Goal: Information Seeking & Learning: Learn about a topic

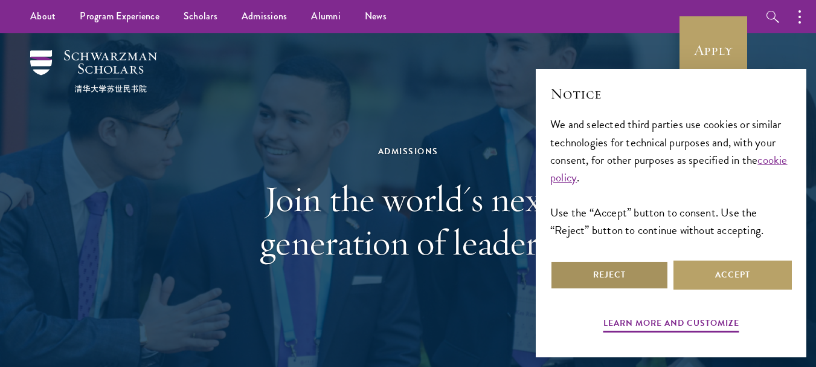
click at [618, 272] on button "Reject" at bounding box center [609, 274] width 118 height 29
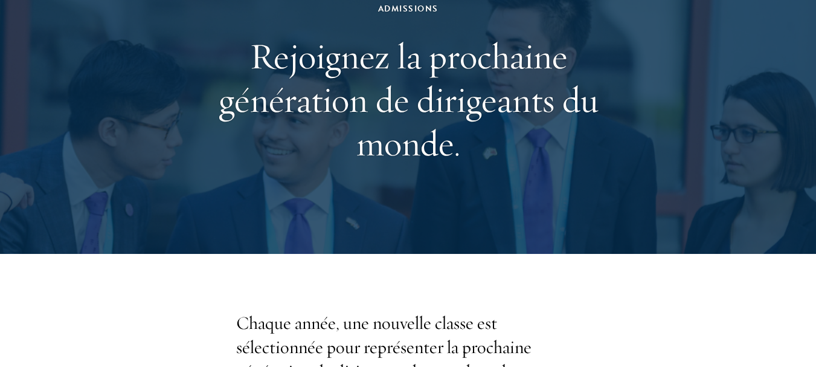
scroll to position [99, 0]
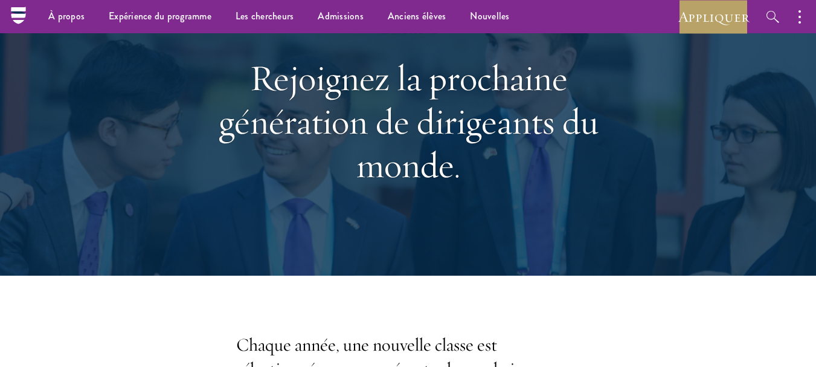
click at [670, 65] on div "Admissions Rejoignez la prochaine génération de dirigeants du monde." at bounding box center [407, 104] width 695 height 341
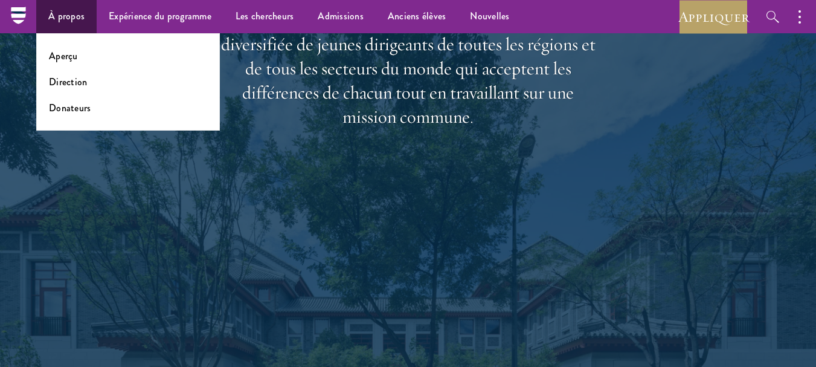
scroll to position [1971, 0]
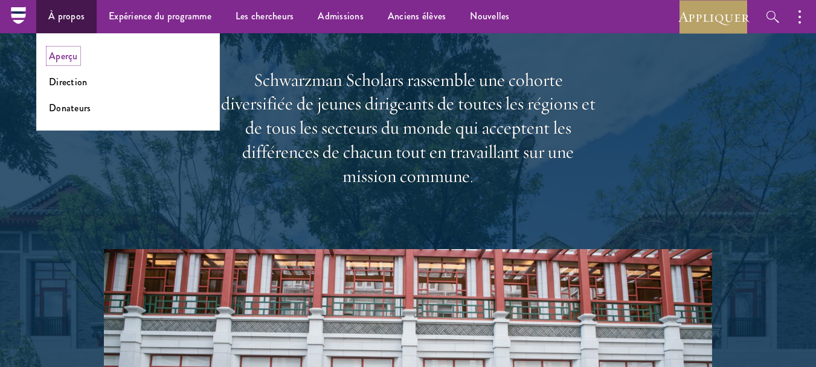
drag, startPoint x: 71, startPoint y: 51, endPoint x: 206, endPoint y: 94, distance: 142.3
click at [71, 51] on font "Aperçu" at bounding box center [63, 56] width 29 height 14
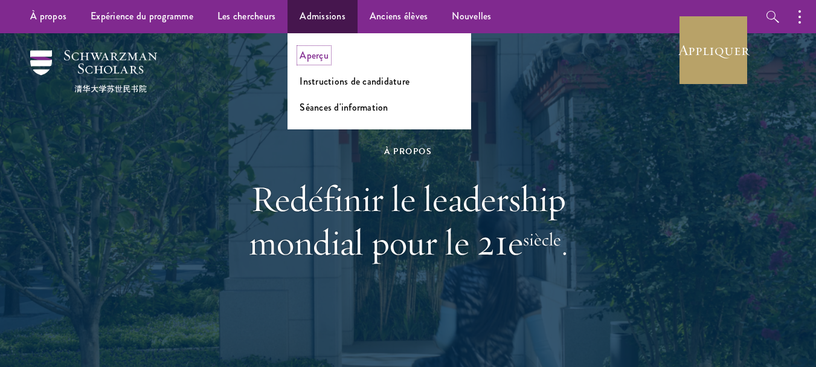
click at [315, 49] on font "Aperçu" at bounding box center [313, 55] width 29 height 14
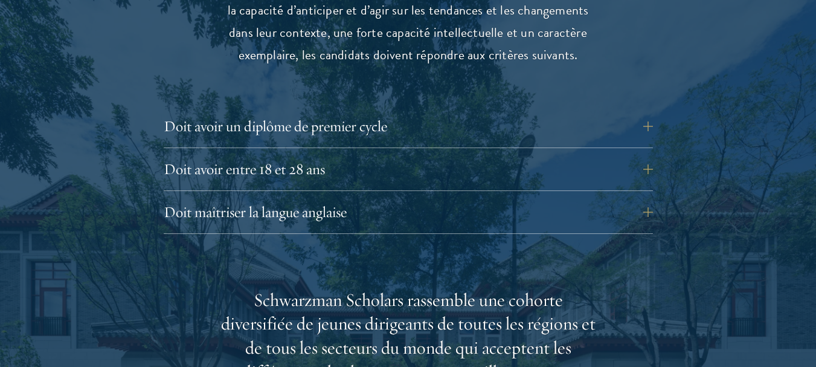
scroll to position [1811, 0]
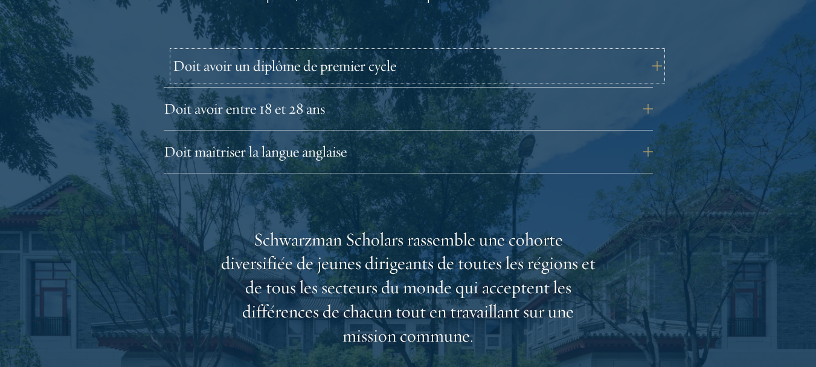
click at [655, 51] on button "Doit avoir un diplôme de premier cycle" at bounding box center [417, 65] width 489 height 29
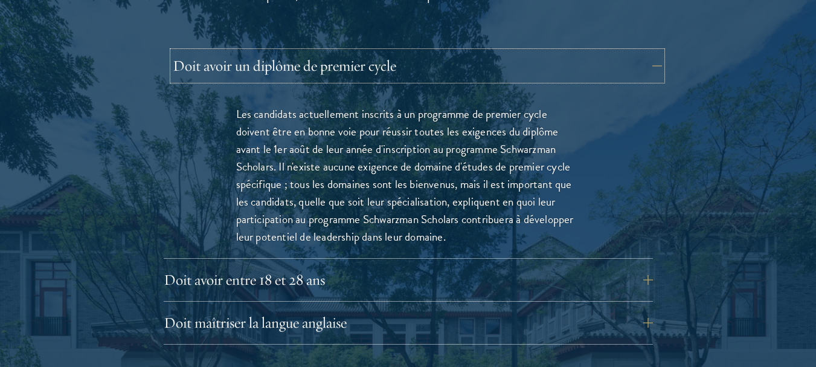
click at [656, 51] on button "Doit avoir un diplôme de premier cycle" at bounding box center [417, 65] width 489 height 29
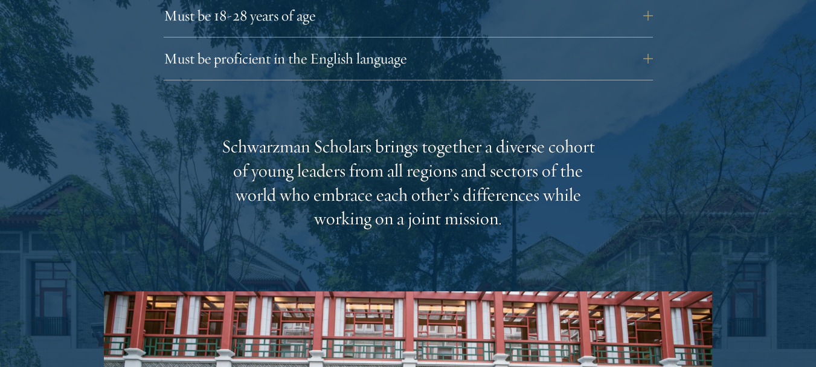
scroll to position [1717, 0]
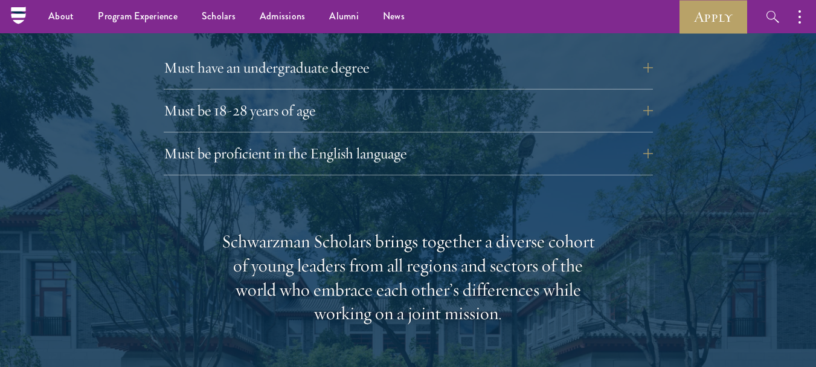
click at [674, 123] on div "Eligibility In addition to demonstrating extraordinary leadership skills, the a…" at bounding box center [408, 297] width 608 height 853
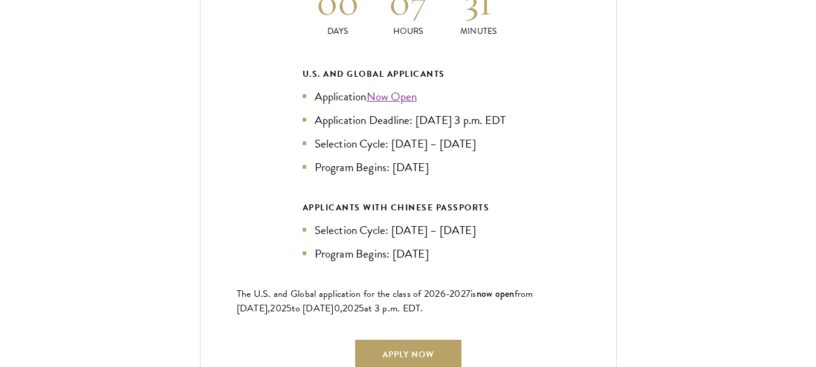
scroll to position [2803, 0]
